Goal: Task Accomplishment & Management: Manage account settings

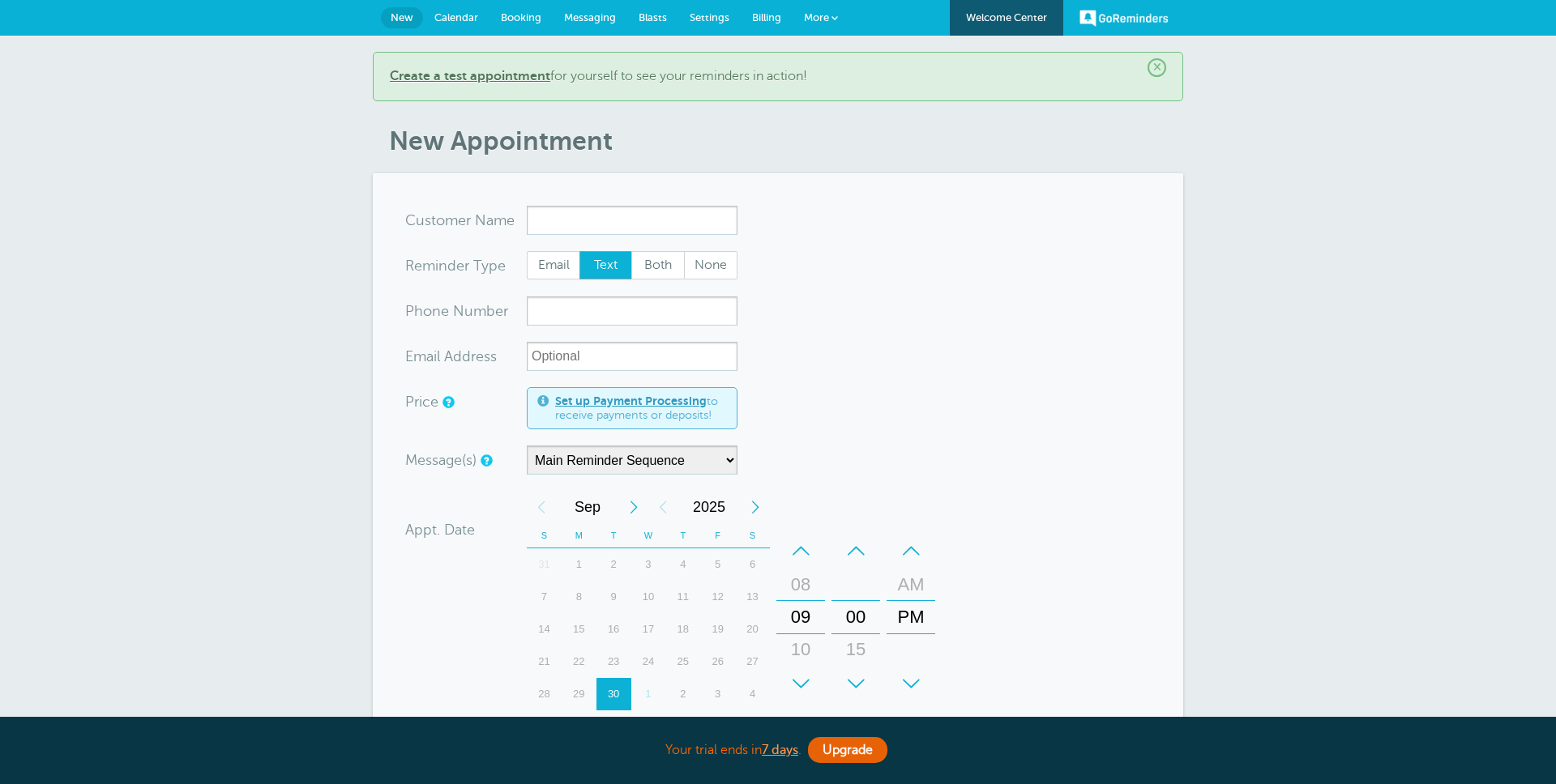
click at [757, 17] on span "Billing" at bounding box center [767, 17] width 29 height 13
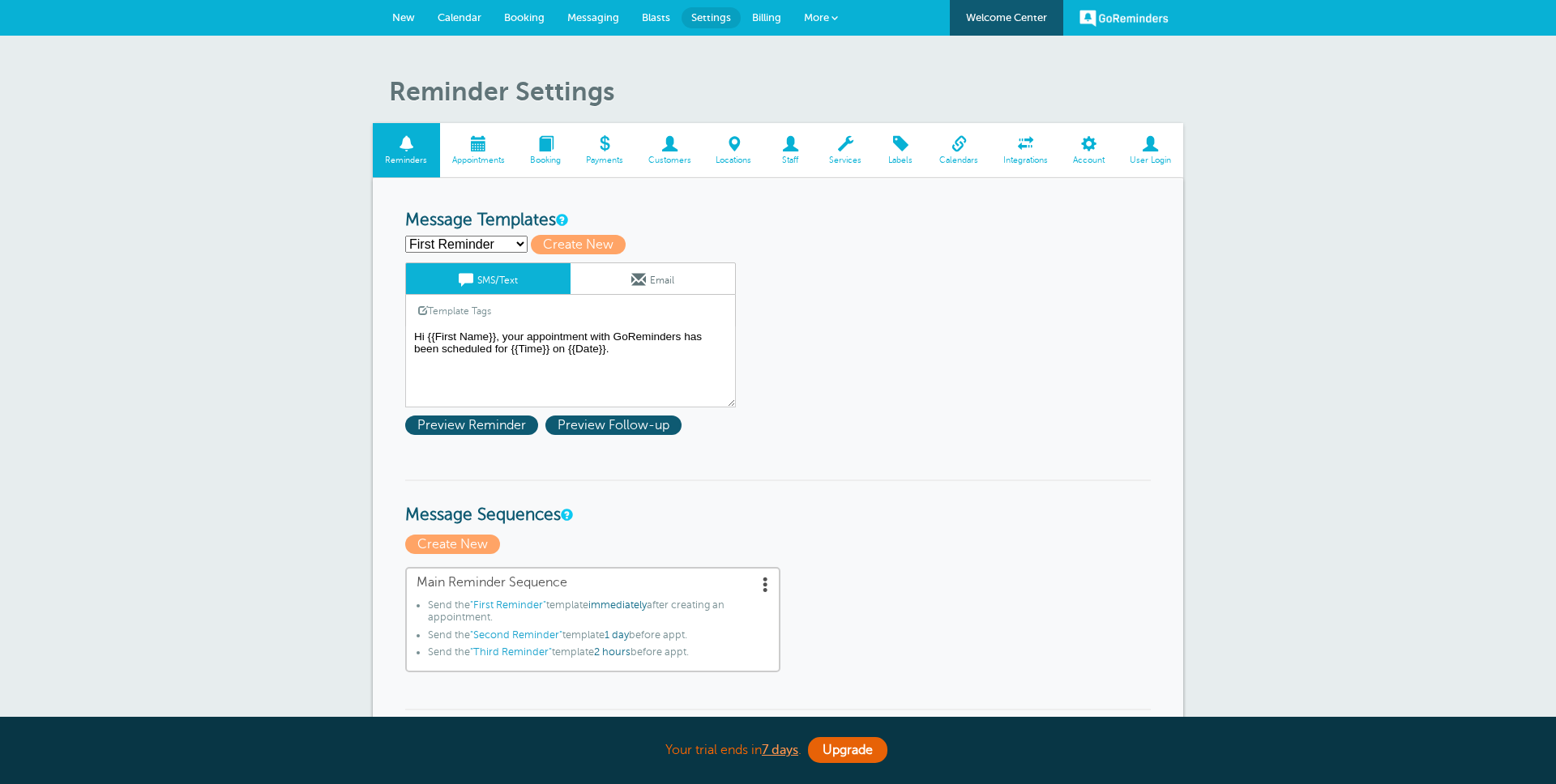
click at [741, 149] on span at bounding box center [733, 144] width 61 height 15
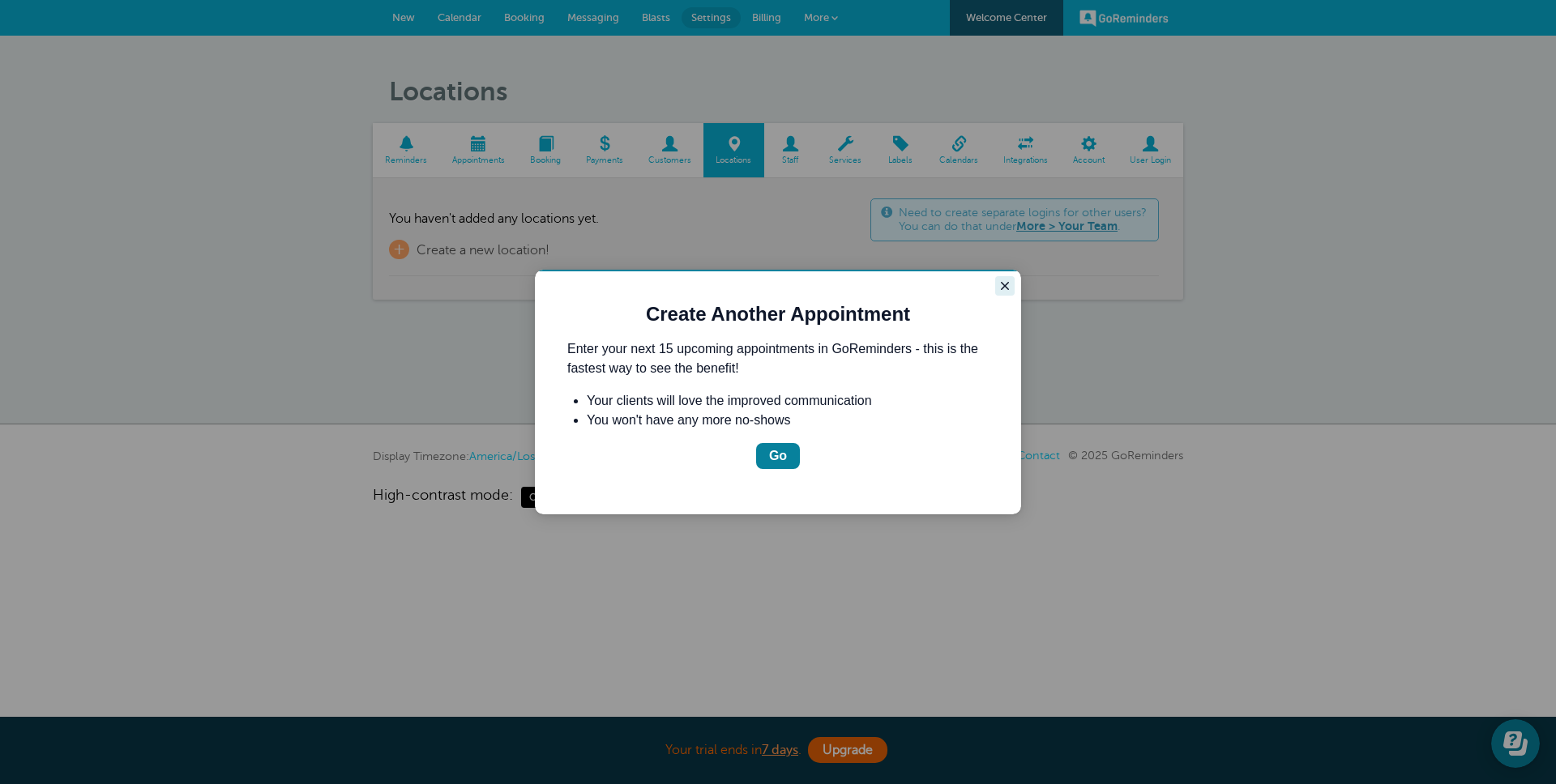
click at [1004, 284] on icon "Close guide" at bounding box center [1004, 286] width 13 height 13
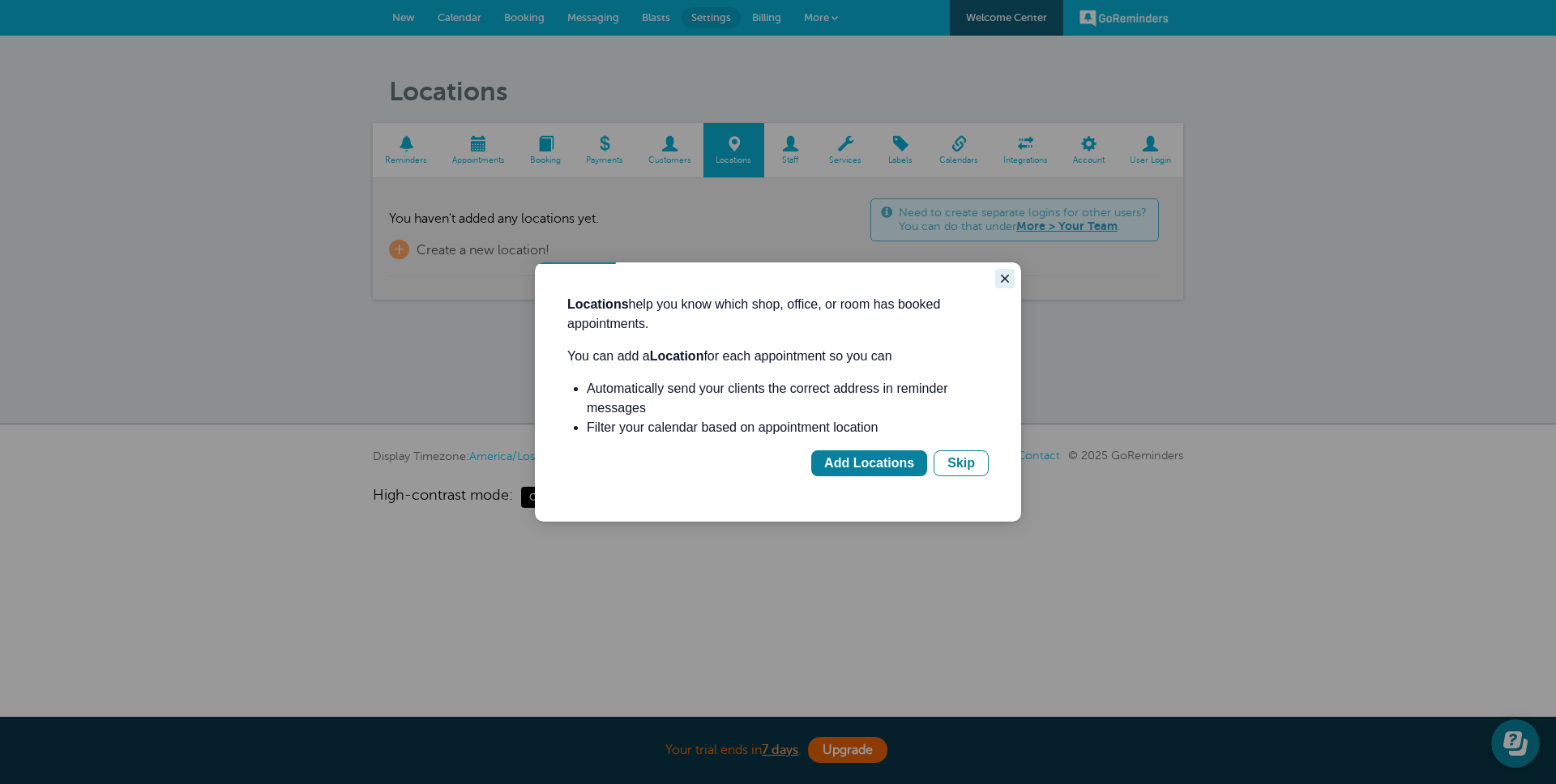
click at [1005, 281] on icon "Close guide" at bounding box center [1004, 278] width 13 height 13
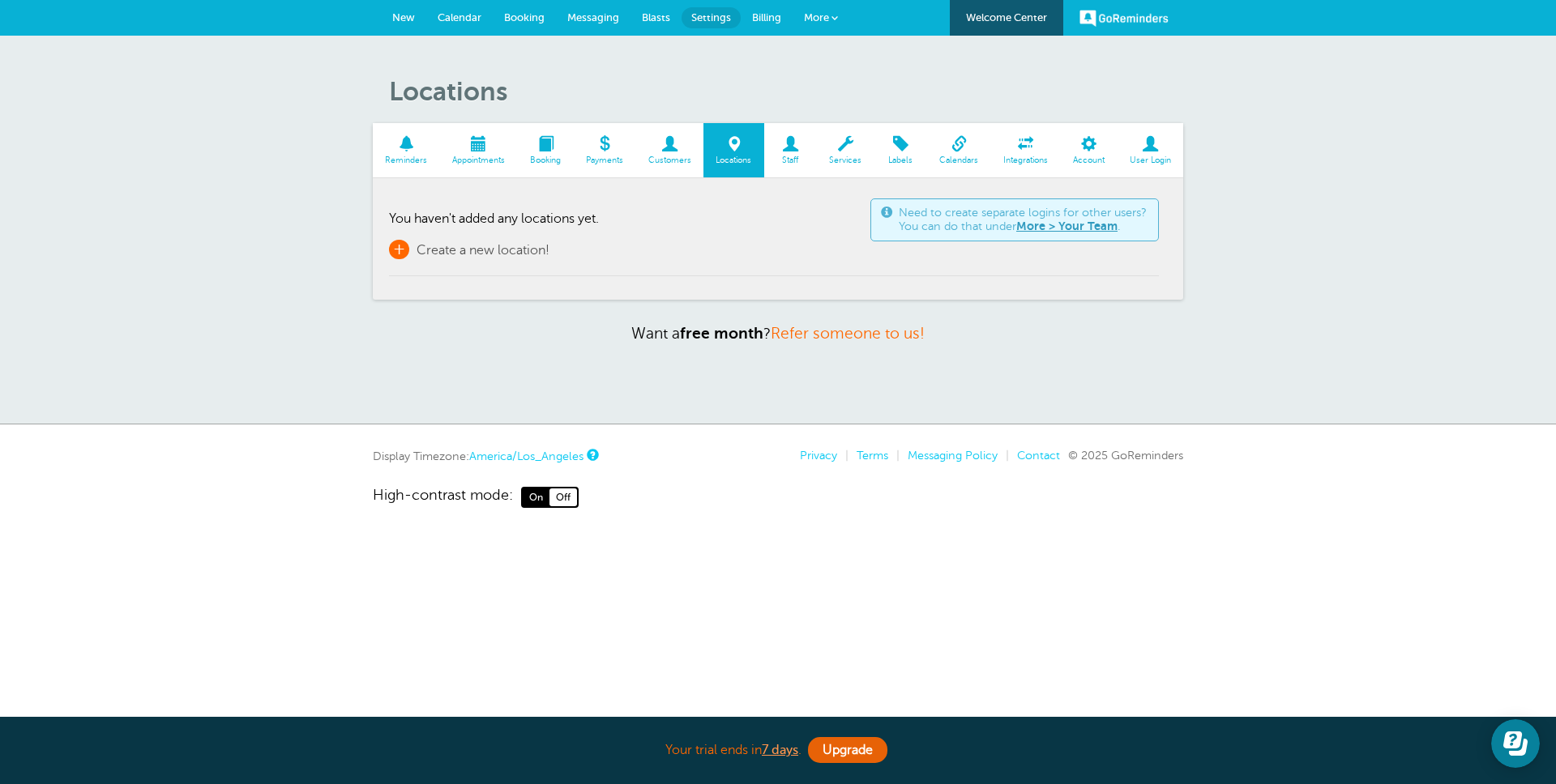
click at [513, 252] on span "Create a new location!" at bounding box center [482, 250] width 133 height 15
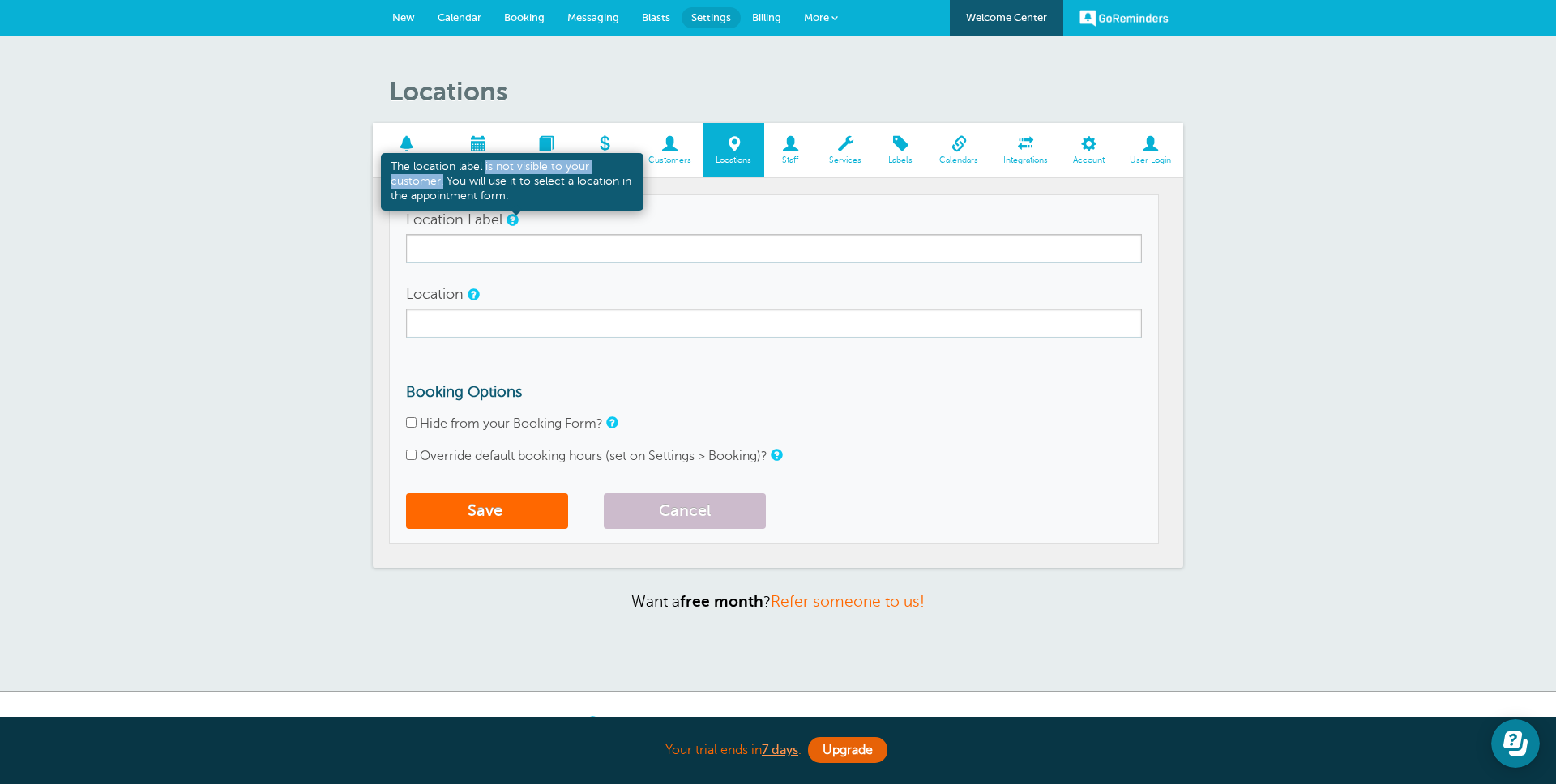
drag, startPoint x: 485, startPoint y: 164, endPoint x: 449, endPoint y: 203, distance: 53.1
click at [442, 183] on div "The location label is not visible to your customer. You will use it to select a…" at bounding box center [511, 181] width 262 height 57
copy div "is not visible to your customer."
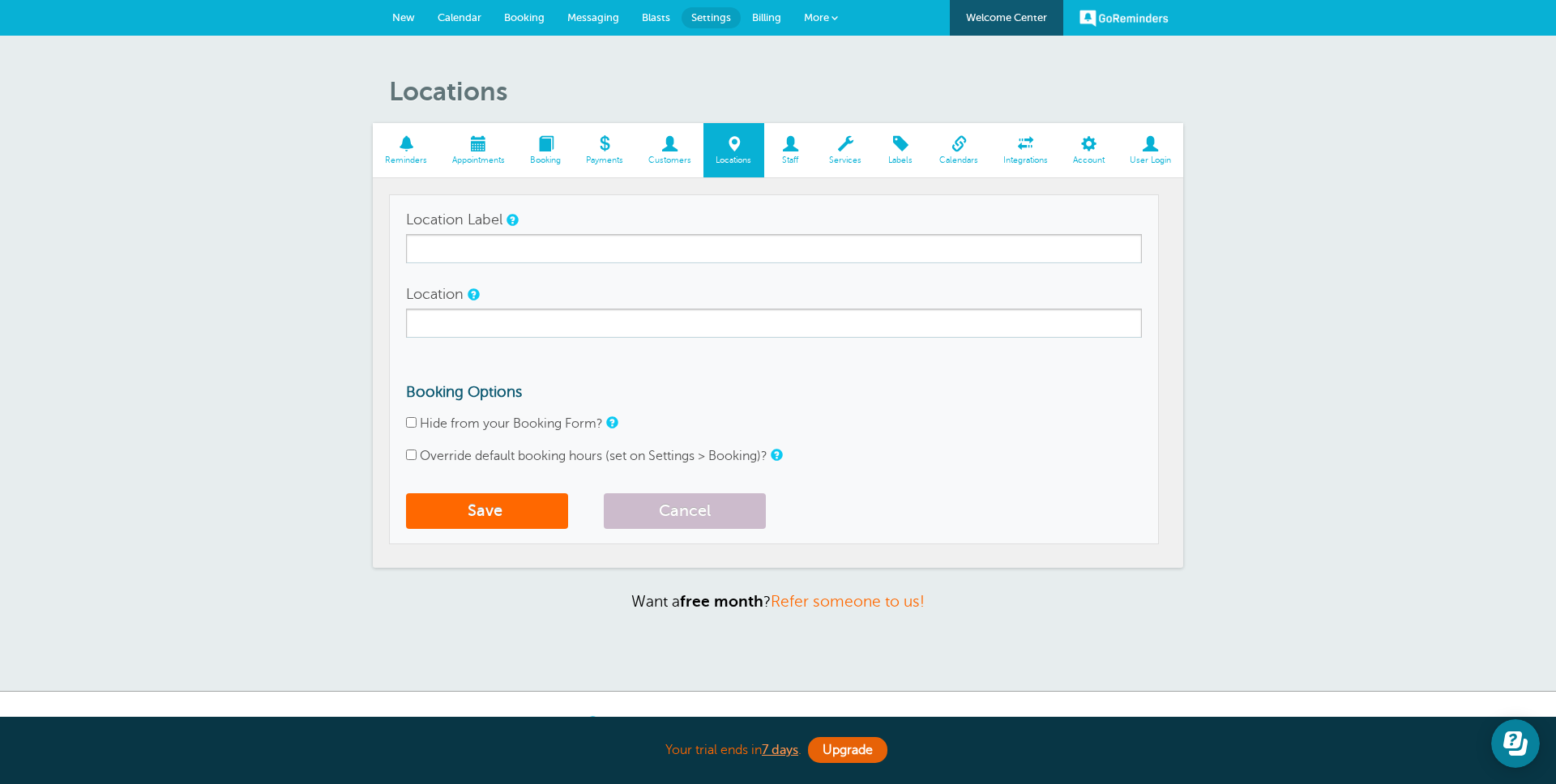
click at [985, 493] on form "Location Label Location Booking Options Hide from your Booking Form? Override d…" at bounding box center [774, 371] width 736 height 332
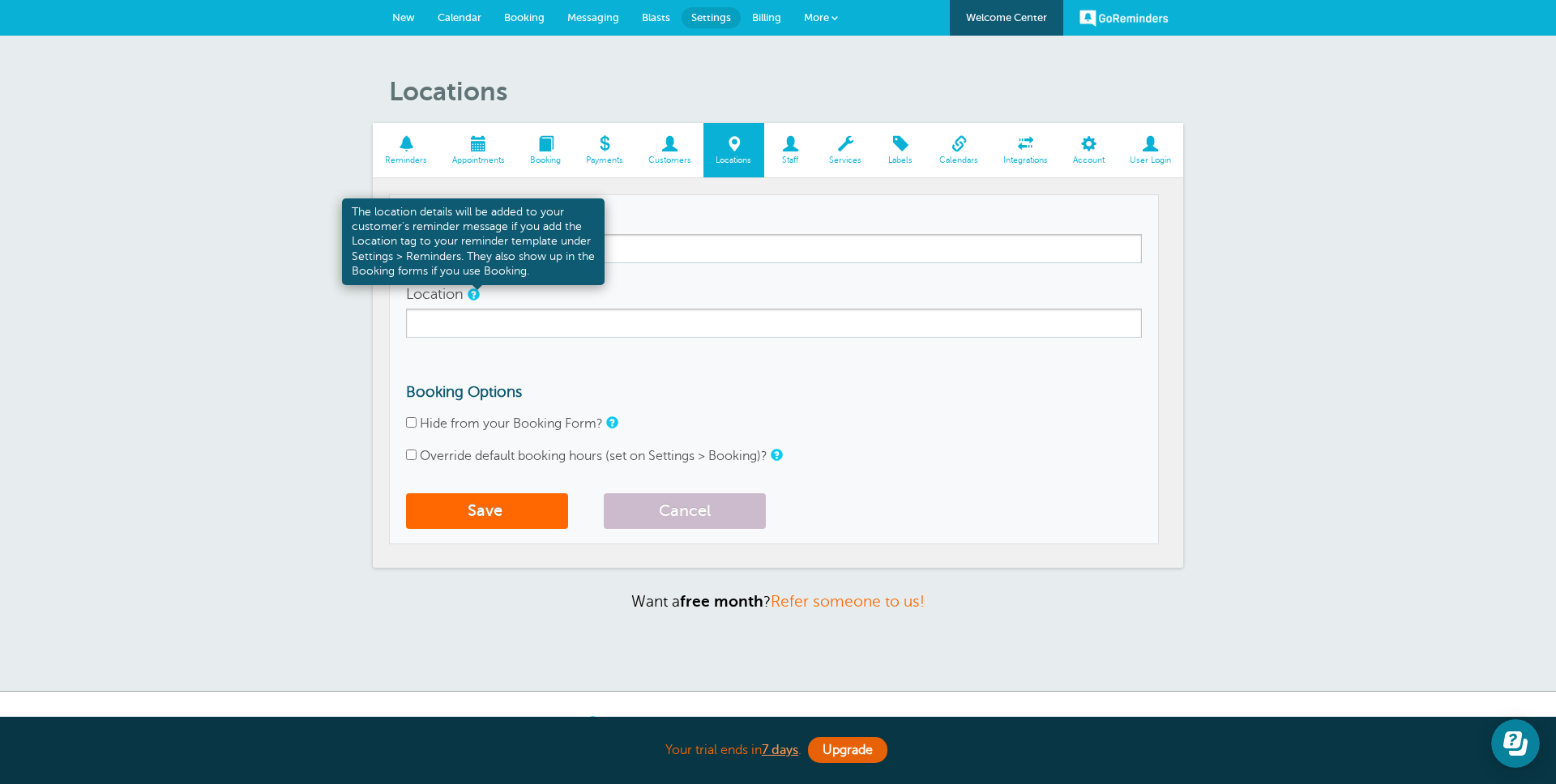
drag, startPoint x: 418, startPoint y: 213, endPoint x: 465, endPoint y: 215, distance: 47.0
click at [465, 215] on div "The location details will be added to your customer's reminder message if you a…" at bounding box center [473, 242] width 262 height 87
drag, startPoint x: 420, startPoint y: 211, endPoint x: 503, endPoint y: 229, distance: 84.9
click at [503, 229] on div "The location details will be added to your customer's reminder message if you a…" at bounding box center [473, 242] width 262 height 87
copy div "details will be added to your customer's reminder message"
